Goal: Information Seeking & Learning: Learn about a topic

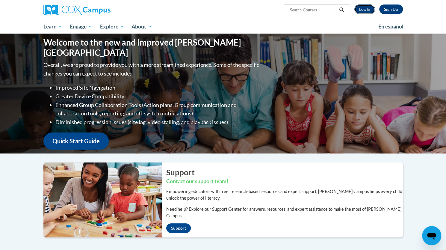
drag, startPoint x: 0, startPoint y: 0, endPoint x: 365, endPoint y: 9, distance: 364.8
click at [365, 9] on link "Log In" at bounding box center [364, 9] width 21 height 10
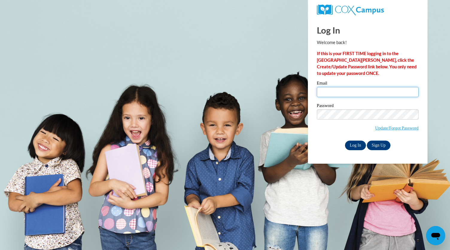
type input "10050223@k12.hi.us"
click at [358, 147] on input "Log In" at bounding box center [355, 145] width 21 height 10
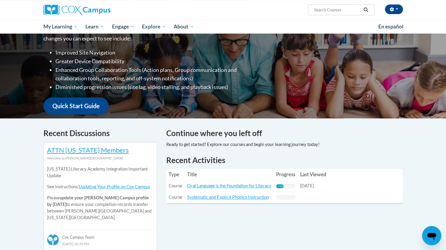
scroll to position [93, 0]
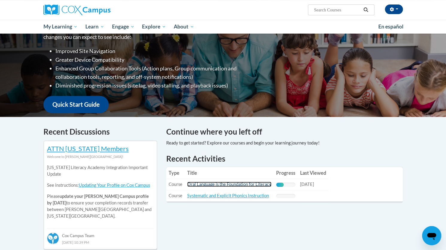
click at [226, 182] on link "Oral Language is the Foundation for Literacy" at bounding box center [229, 183] width 84 height 5
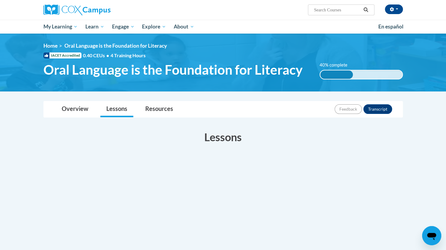
click at [68, 27] on span "My Learning" at bounding box center [60, 26] width 34 height 7
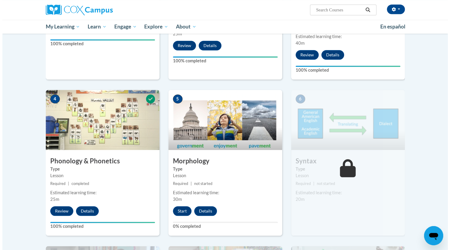
scroll to position [243, 0]
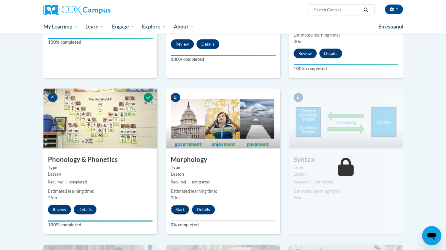
click at [186, 209] on button "Start" at bounding box center [180, 210] width 19 height 10
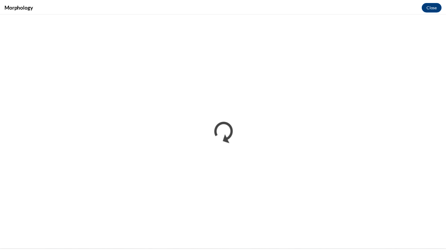
scroll to position [0, 0]
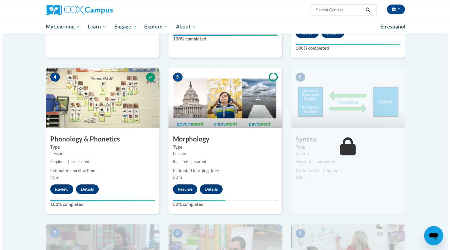
scroll to position [264, 0]
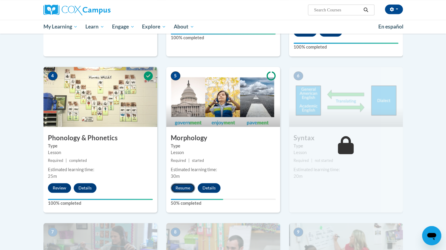
click at [184, 190] on button "Resume" at bounding box center [183, 188] width 24 height 10
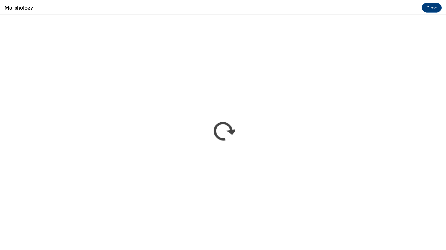
scroll to position [0, 0]
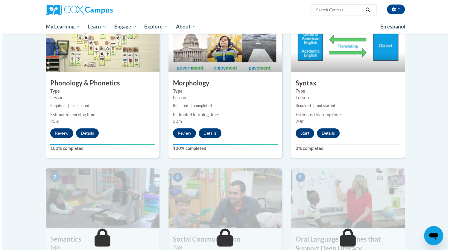
scroll to position [317, 0]
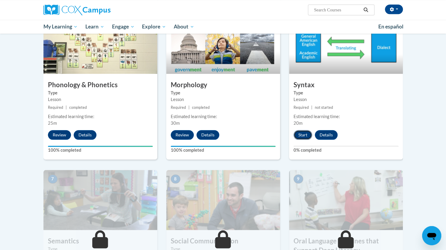
click at [304, 133] on button "Start" at bounding box center [302, 135] width 19 height 10
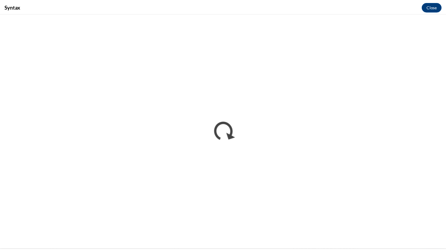
scroll to position [0, 0]
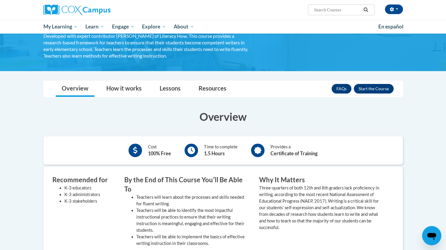
scroll to position [48, 0]
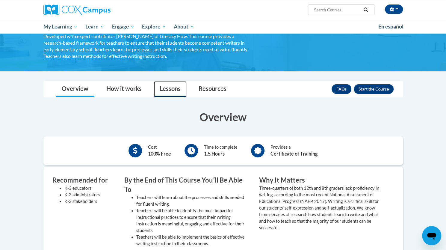
click at [176, 89] on link "Lessons" at bounding box center [170, 89] width 33 height 16
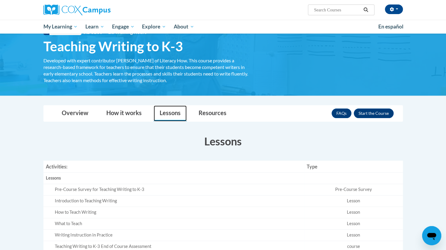
scroll to position [22, 0]
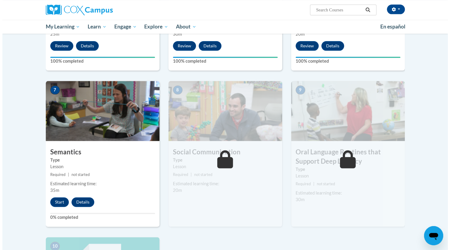
scroll to position [406, 0]
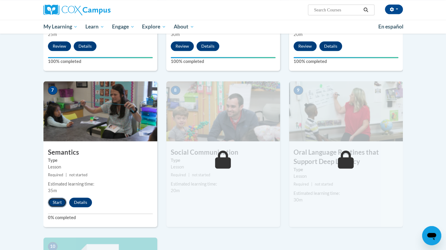
click at [57, 200] on button "Start" at bounding box center [57, 202] width 19 height 10
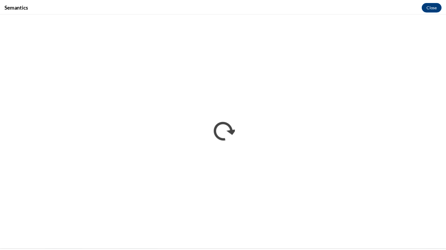
scroll to position [0, 0]
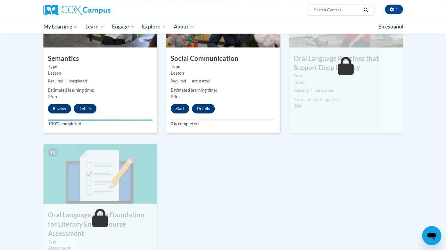
scroll to position [482, 0]
